Goal: Task Accomplishment & Management: Manage account settings

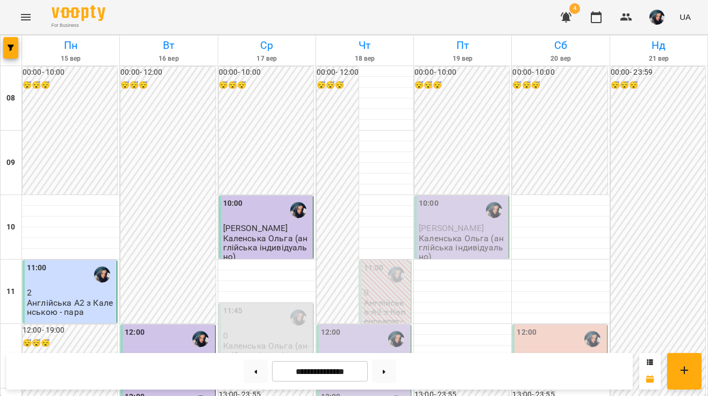
scroll to position [140, 0]
click at [370, 327] on div "12:00" at bounding box center [365, 339] width 88 height 25
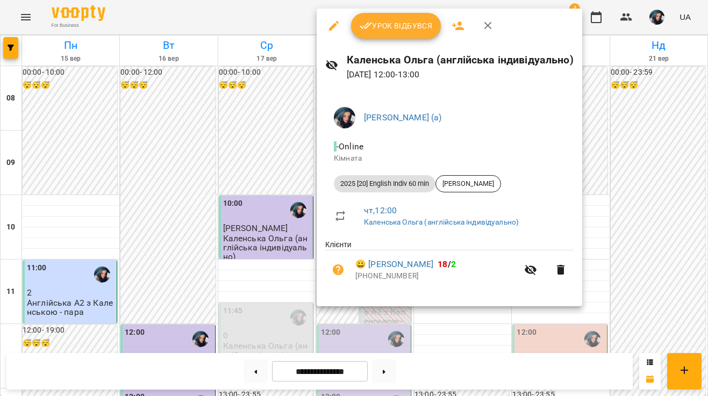
click at [362, 22] on icon "button" at bounding box center [365, 25] width 13 height 13
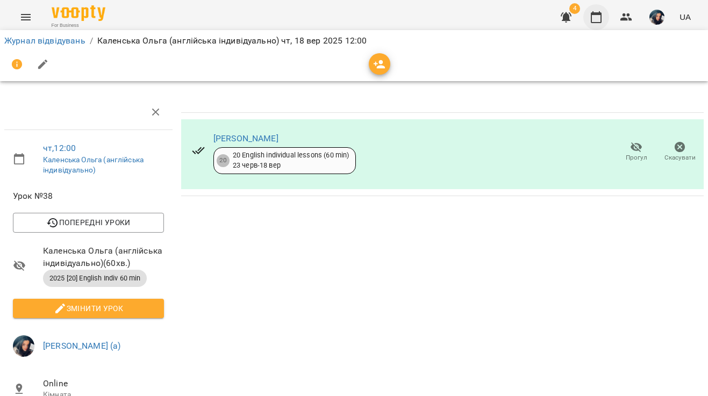
click at [598, 20] on icon "button" at bounding box center [595, 17] width 13 height 13
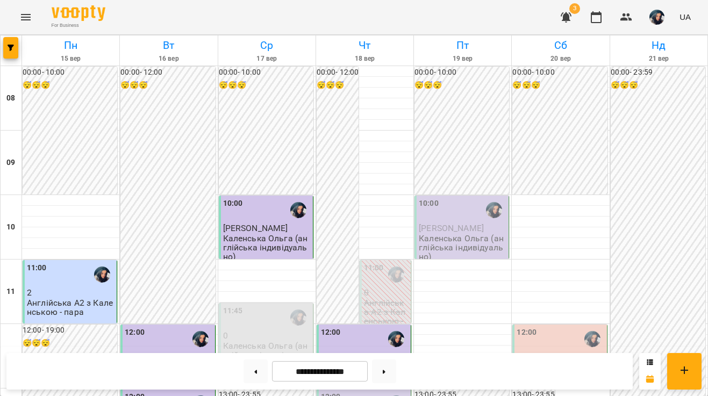
scroll to position [632, 0]
click at [661, 17] on img "button" at bounding box center [656, 17] width 15 height 15
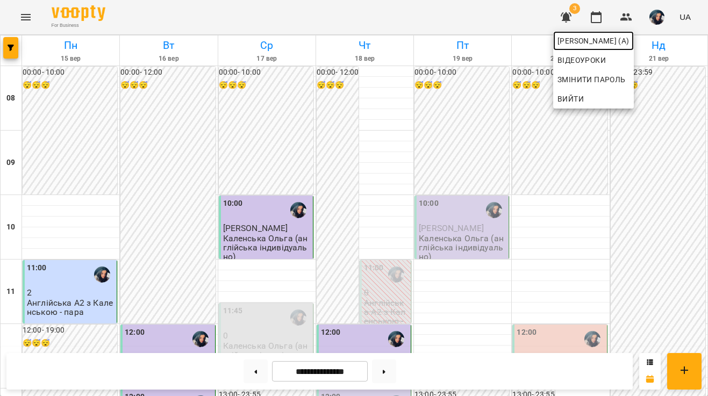
click at [629, 44] on span "[PERSON_NAME] (а)" at bounding box center [593, 40] width 72 height 13
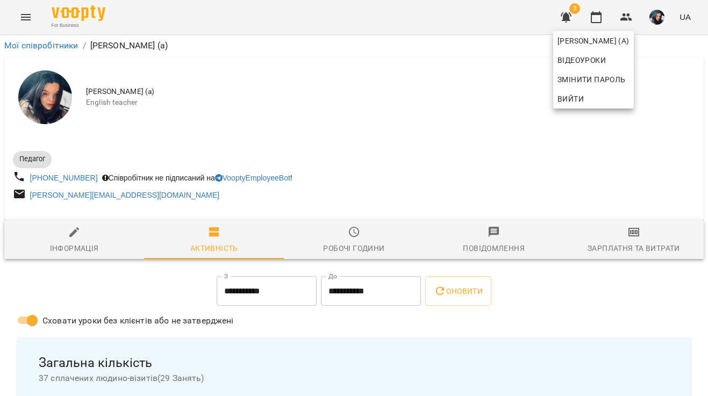
click at [597, 19] on div at bounding box center [354, 198] width 708 height 396
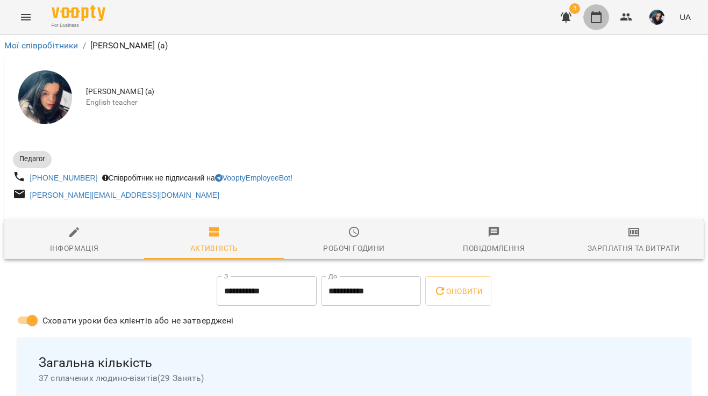
click at [597, 19] on icon "button" at bounding box center [595, 17] width 13 height 13
